Goal: Navigation & Orientation: Find specific page/section

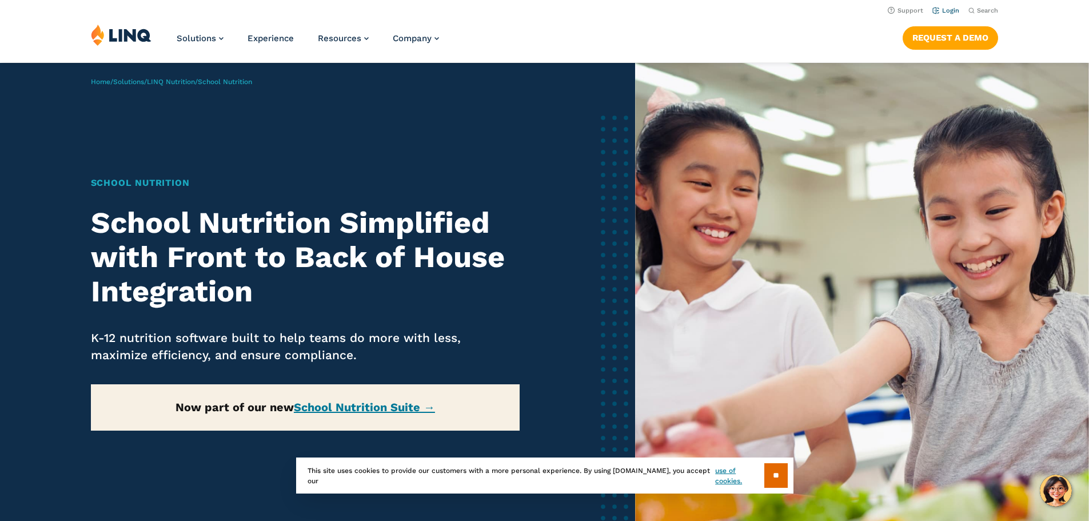
click at [953, 10] on link "Login" at bounding box center [945, 10] width 27 height 7
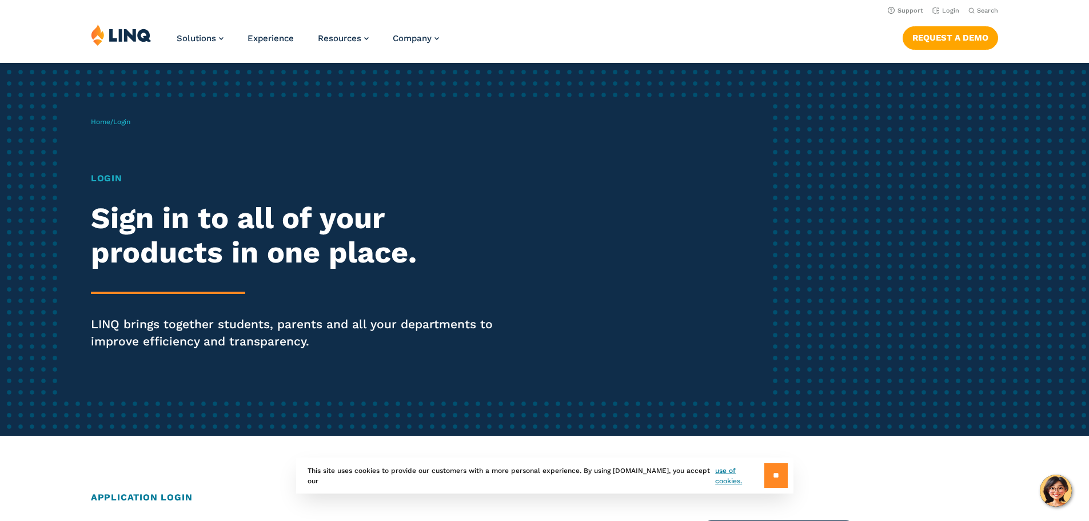
click at [769, 476] on input "**" at bounding box center [775, 475] width 23 height 25
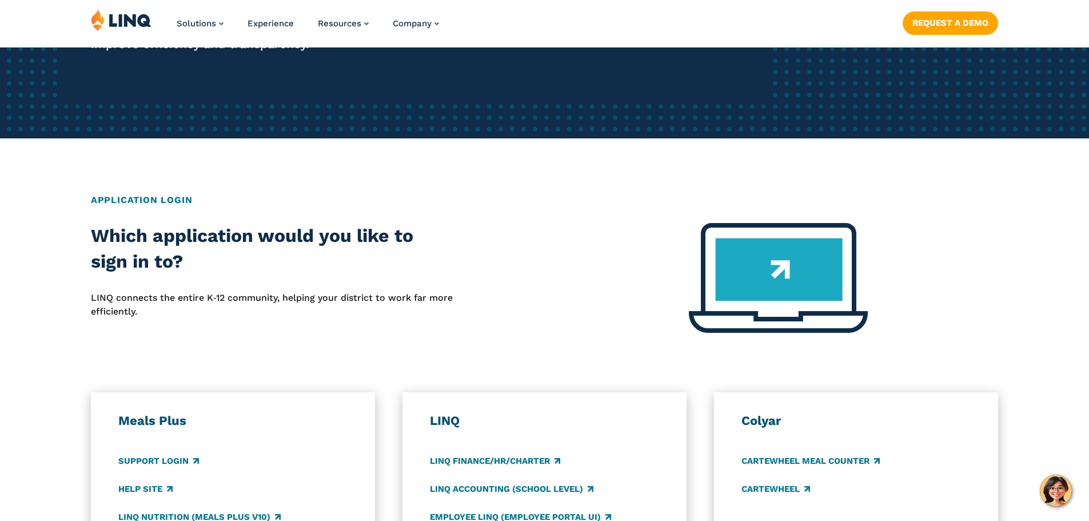
scroll to position [400, 0]
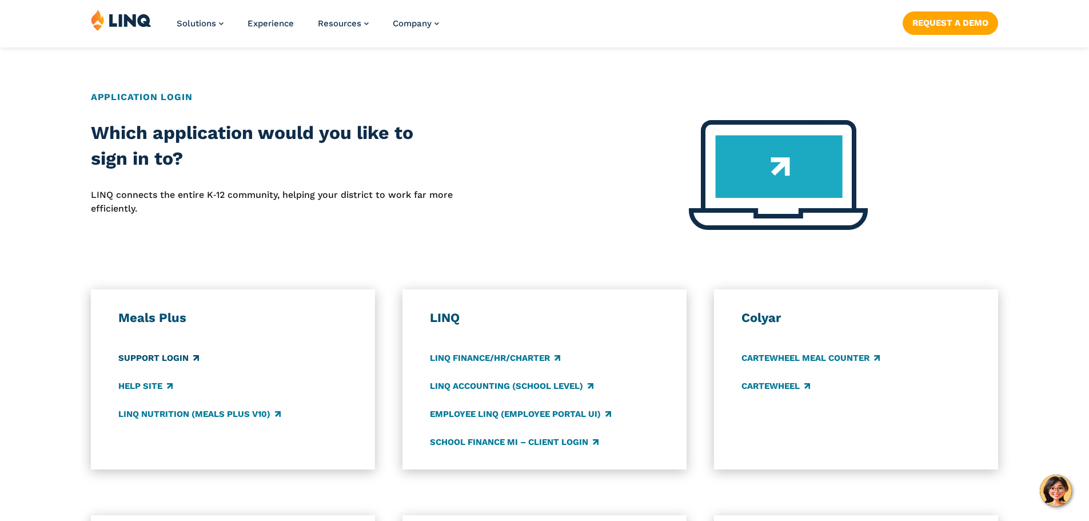
click at [171, 360] on link "Support Login" at bounding box center [158, 358] width 81 height 13
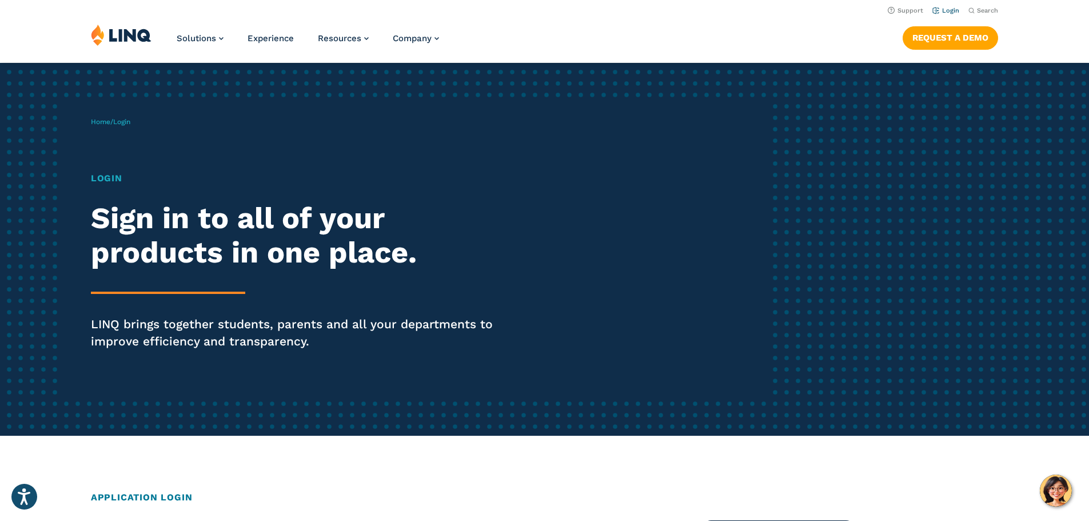
click at [942, 12] on link "Login" at bounding box center [945, 10] width 27 height 7
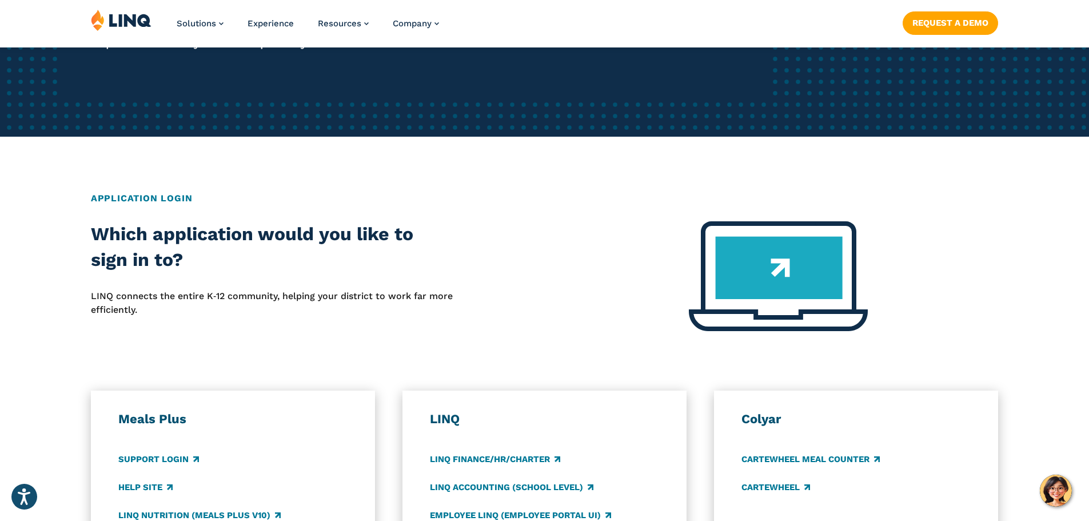
scroll to position [457, 0]
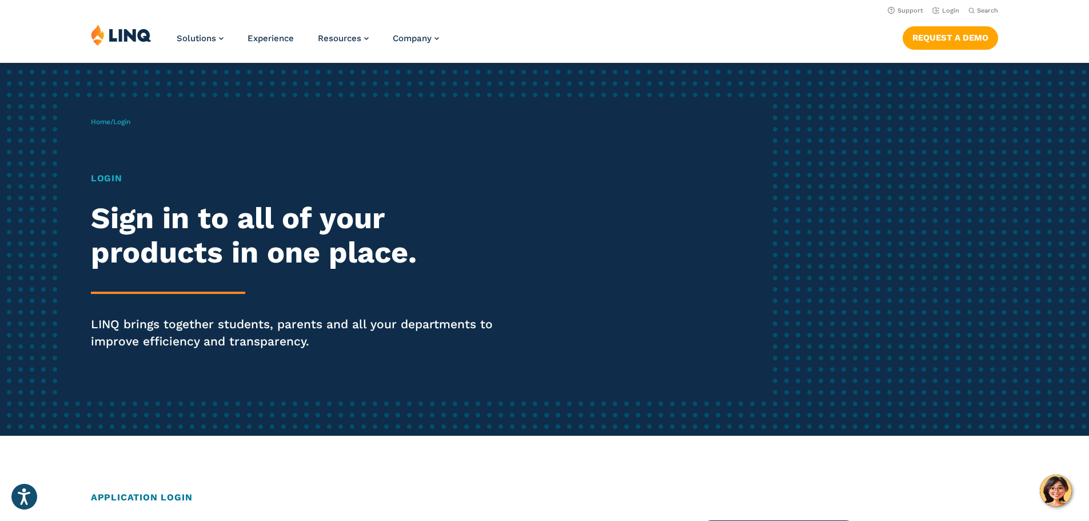
click at [107, 177] on h1 "Login" at bounding box center [301, 178] width 420 height 14
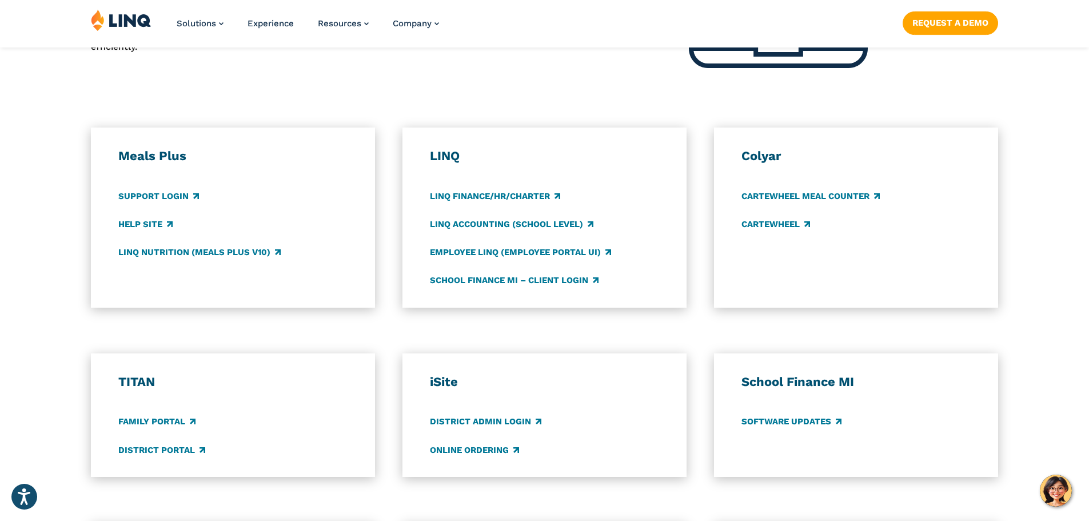
scroll to position [572, 0]
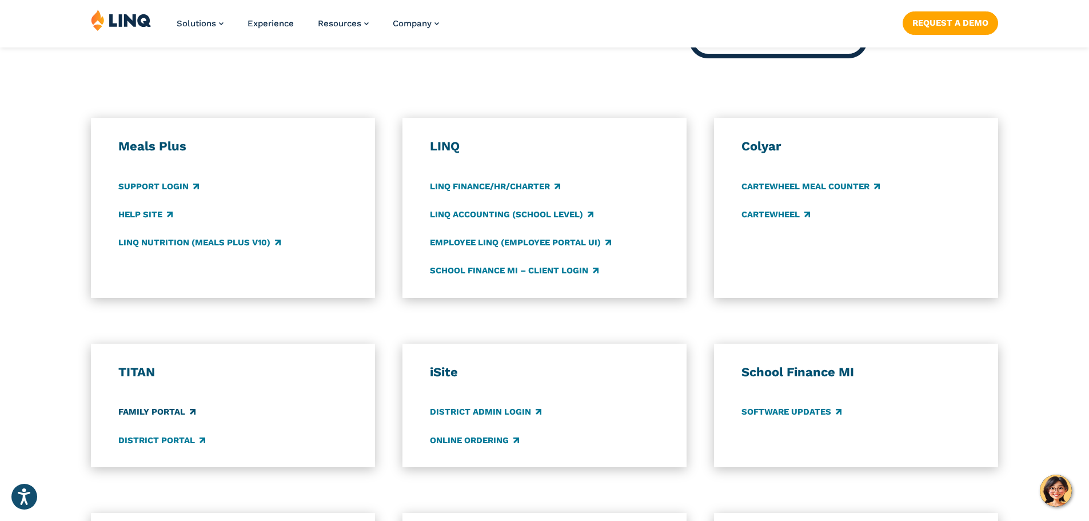
click at [160, 414] on link "Family Portal" at bounding box center [156, 412] width 77 height 13
